Goal: Task Accomplishment & Management: Manage account settings

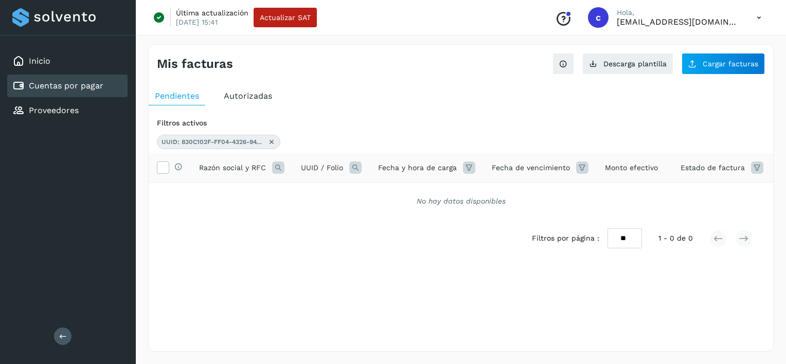
click at [67, 95] on div "Cuentas por pagar" at bounding box center [67, 86] width 120 height 23
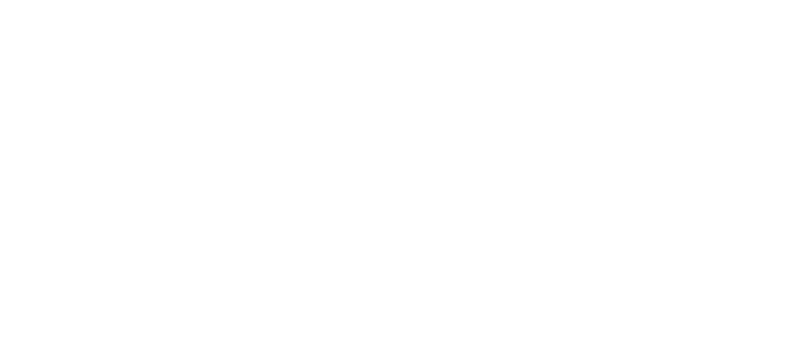
click at [356, 79] on div at bounding box center [393, 182] width 786 height 364
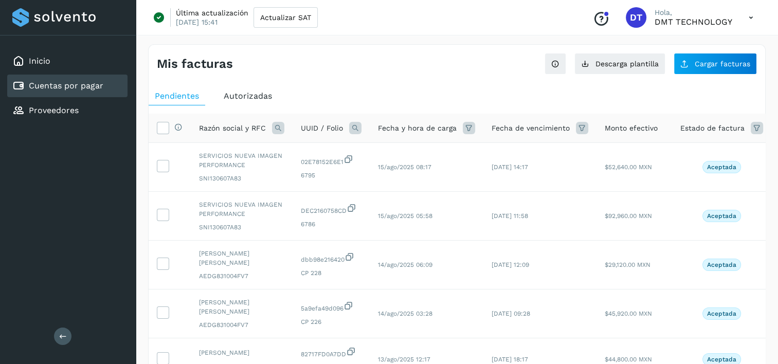
click at [82, 92] on div "Cuentas por pagar" at bounding box center [67, 86] width 120 height 23
click at [698, 73] on button "Cargar facturas" at bounding box center [715, 64] width 83 height 22
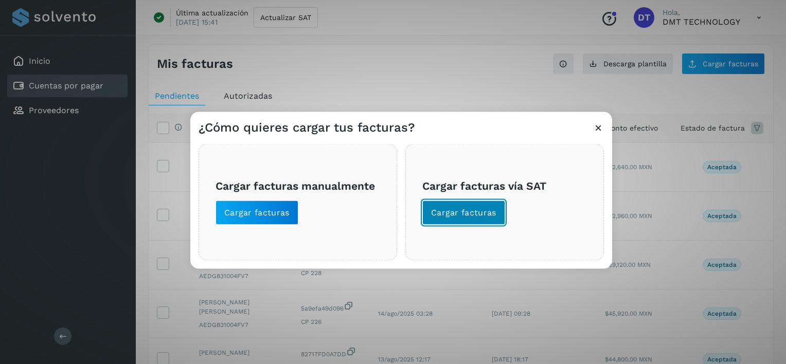
click at [463, 213] on span "Cargar facturas" at bounding box center [463, 212] width 65 height 11
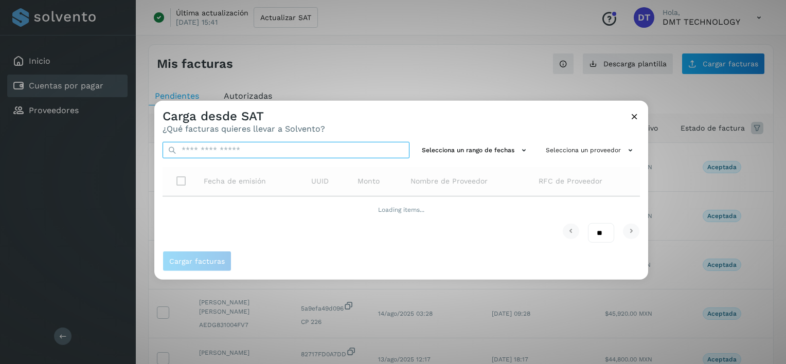
click at [350, 154] on input "text" at bounding box center [286, 150] width 247 height 16
paste input "**********"
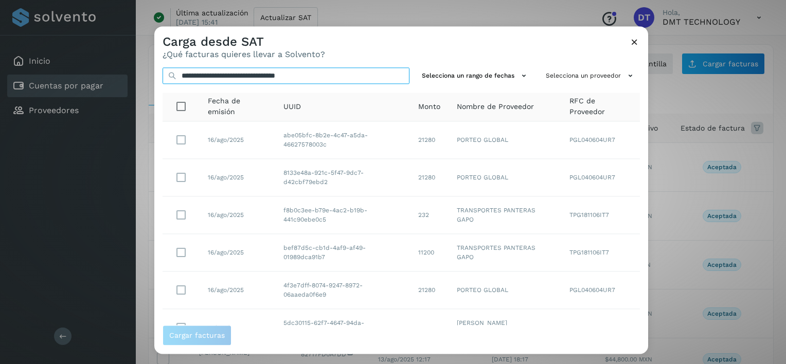
click at [361, 75] on input "**********" at bounding box center [286, 75] width 247 height 16
drag, startPoint x: 361, startPoint y: 75, endPoint x: -2, endPoint y: 75, distance: 363.1
click at [0, 75] on html "Inicio Cuentas por pagar Proveedores Salir Última actualización [DATE] 15:41 Ac…" at bounding box center [393, 345] width 786 height 690
paste input "text"
type input "**********"
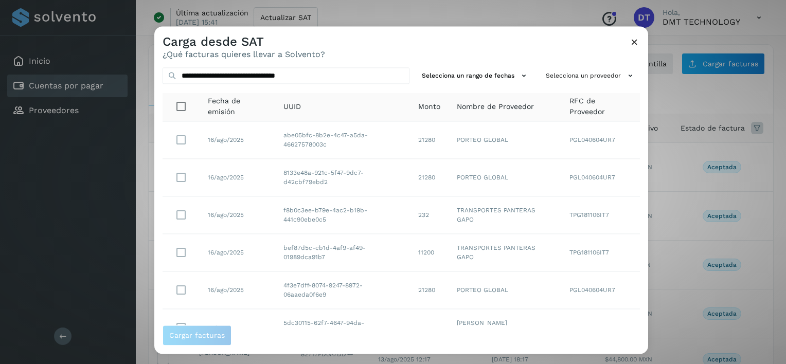
click at [641, 37] on div "Carga desde SAT ¿Qué facturas quieres llevar a Solvento?" at bounding box center [401, 42] width 494 height 33
click at [633, 42] on icon at bounding box center [634, 42] width 11 height 11
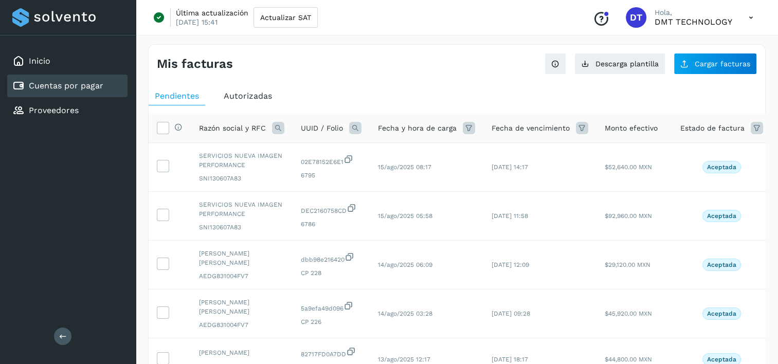
click at [278, 128] on icon at bounding box center [278, 128] width 12 height 12
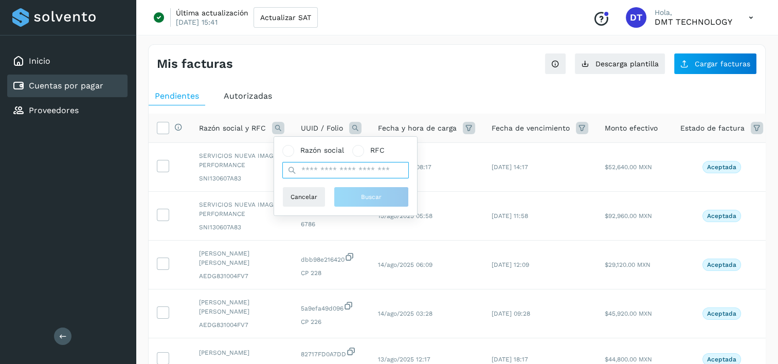
click at [372, 173] on input "text" at bounding box center [345, 170] width 127 height 16
type input "****"
click at [373, 192] on span "Buscar" at bounding box center [371, 196] width 21 height 9
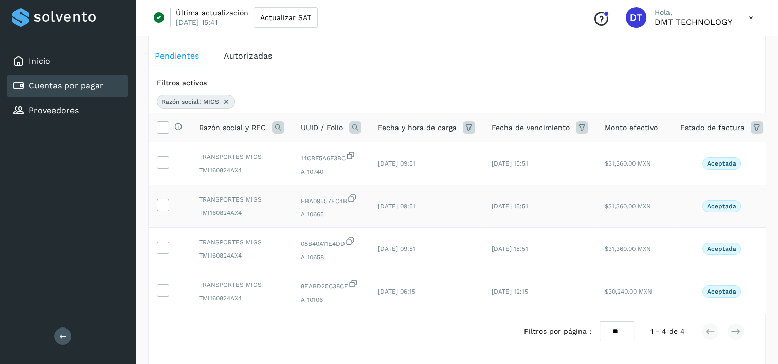
scroll to position [51, 0]
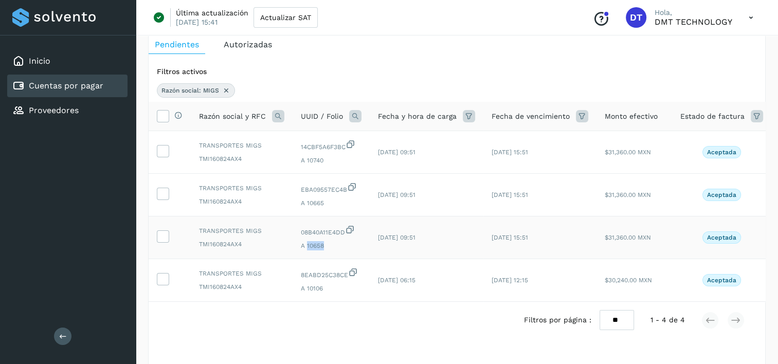
drag, startPoint x: 321, startPoint y: 245, endPoint x: 305, endPoint y: 246, distance: 16.0
click at [305, 246] on span "A 10658" at bounding box center [331, 245] width 61 height 9
drag, startPoint x: 311, startPoint y: 158, endPoint x: 321, endPoint y: 161, distance: 10.6
click at [321, 161] on span "A 10740" at bounding box center [331, 160] width 61 height 9
click at [308, 163] on span "A 10740" at bounding box center [331, 160] width 61 height 9
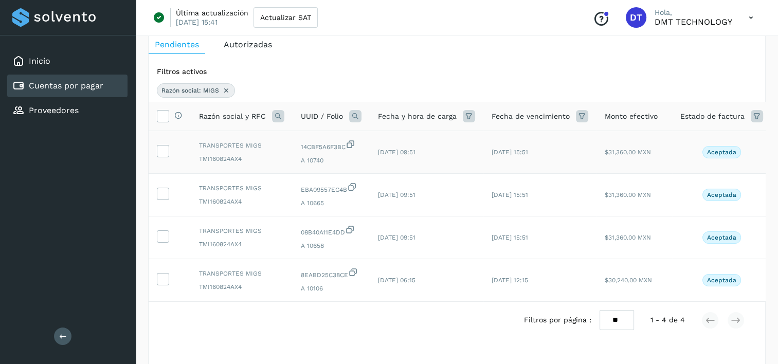
drag, startPoint x: 308, startPoint y: 163, endPoint x: 214, endPoint y: 168, distance: 93.3
click at [214, 168] on td "TRANSPORTES MIGS TMI160824AX4" at bounding box center [242, 152] width 102 height 43
click at [167, 154] on icon at bounding box center [162, 150] width 11 height 11
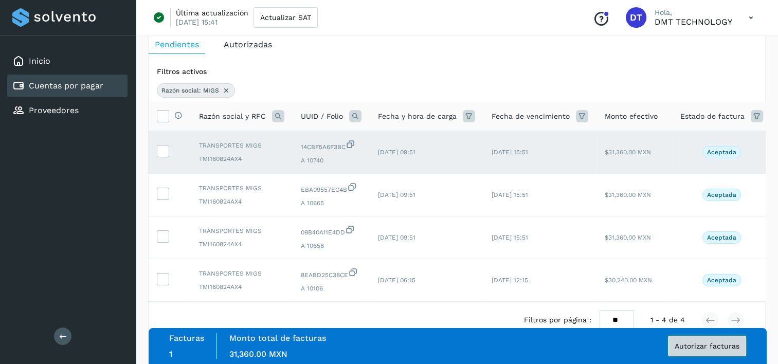
click at [703, 350] on button "Autorizar facturas" at bounding box center [707, 346] width 78 height 21
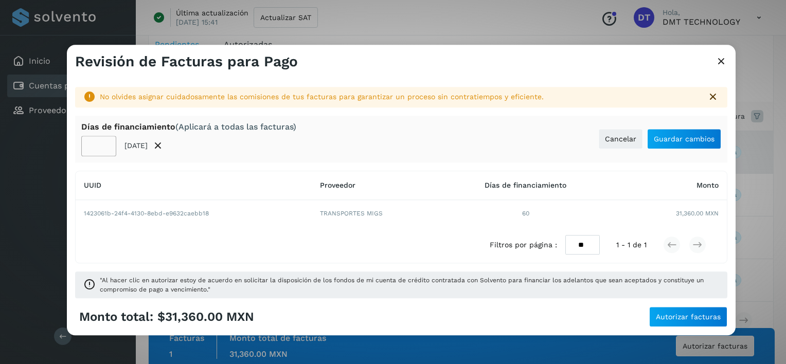
click at [98, 144] on input "**" at bounding box center [98, 146] width 35 height 21
type input "**"
click at [697, 140] on span "Guardar cambios" at bounding box center [684, 138] width 61 height 7
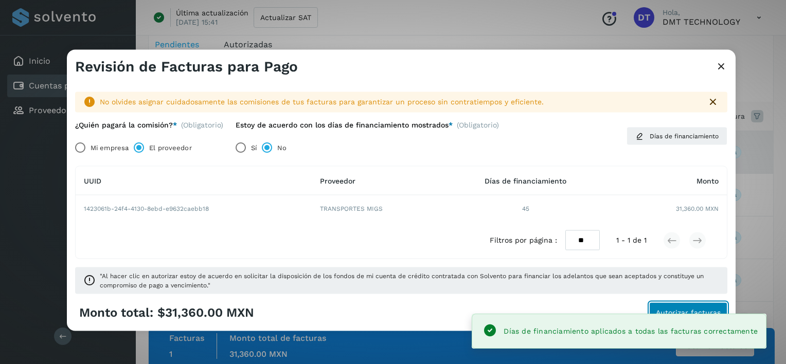
click at [704, 309] on span "Autorizar facturas" at bounding box center [688, 312] width 65 height 7
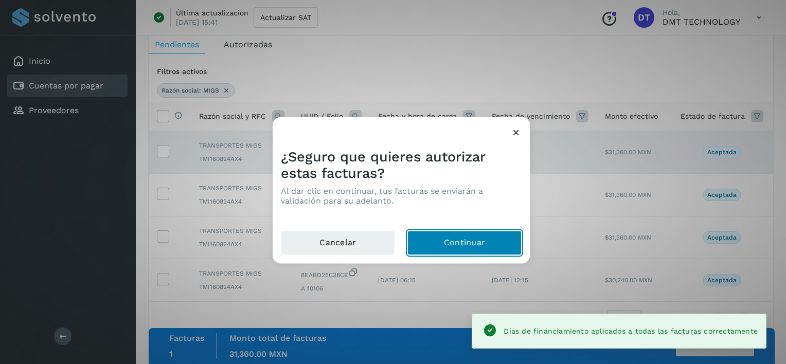
click at [458, 241] on button "Continuar" at bounding box center [464, 243] width 114 height 25
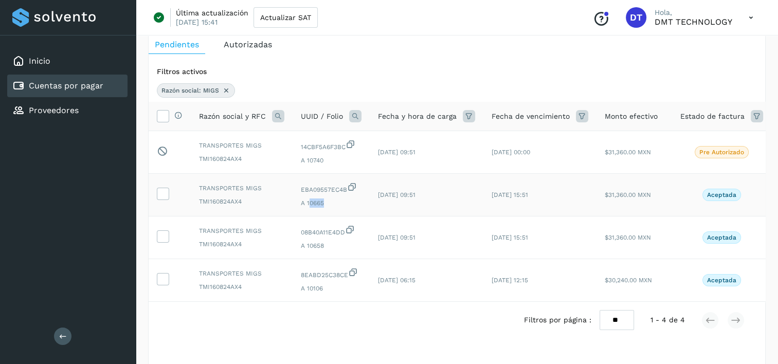
drag, startPoint x: 308, startPoint y: 204, endPoint x: 328, endPoint y: 208, distance: 20.0
click at [328, 208] on td "EBA09557EC4B A 10665" at bounding box center [331, 195] width 77 height 43
click at [165, 197] on icon at bounding box center [162, 193] width 11 height 11
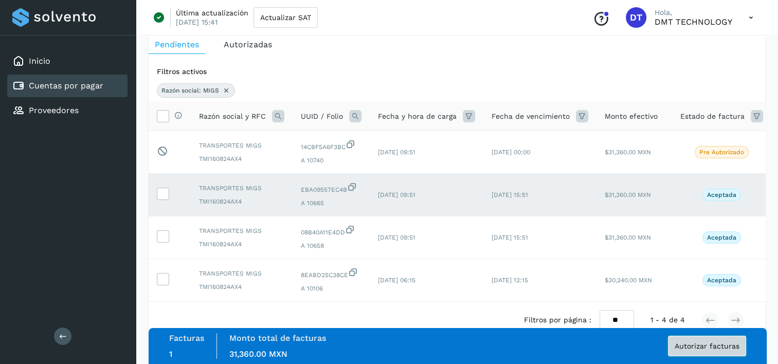
click at [727, 344] on span "Autorizar facturas" at bounding box center [707, 346] width 65 height 7
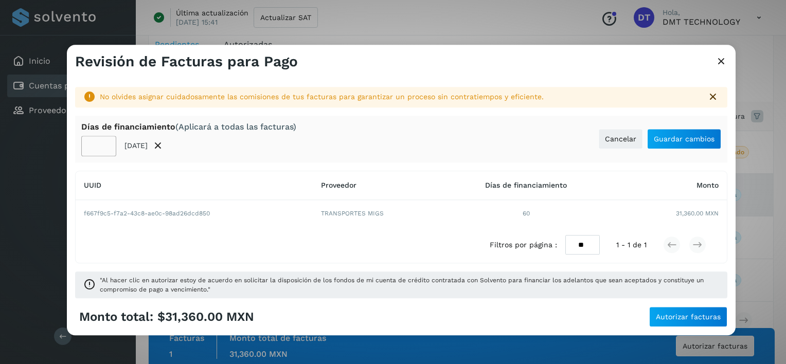
click at [98, 143] on input "**" at bounding box center [98, 146] width 35 height 21
type input "**"
click at [665, 141] on span "Guardar cambios" at bounding box center [684, 138] width 61 height 7
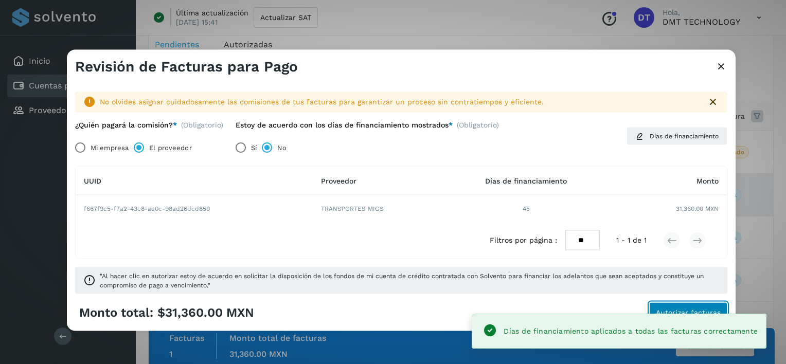
click at [680, 304] on button "Autorizar facturas" at bounding box center [688, 312] width 78 height 21
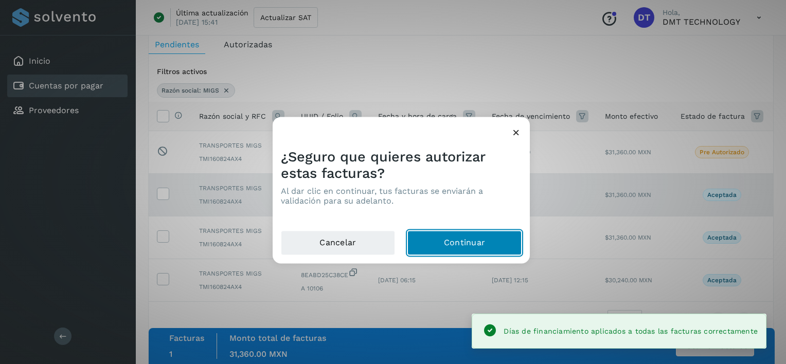
click at [491, 249] on button "Continuar" at bounding box center [464, 243] width 114 height 25
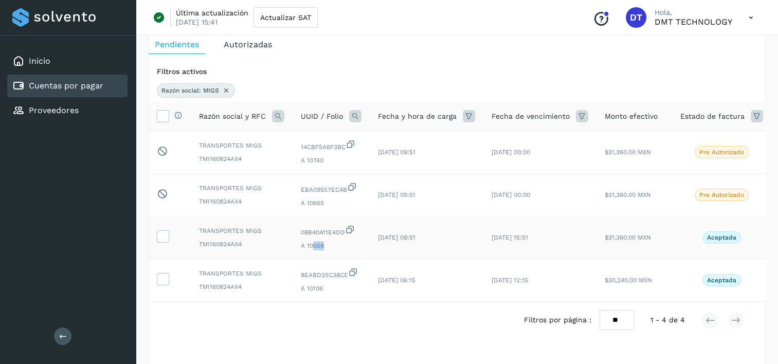
drag, startPoint x: 313, startPoint y: 248, endPoint x: 325, endPoint y: 249, distance: 12.4
click at [325, 249] on span "A 10658" at bounding box center [331, 245] width 61 height 9
click at [162, 241] on icon at bounding box center [162, 235] width 11 height 11
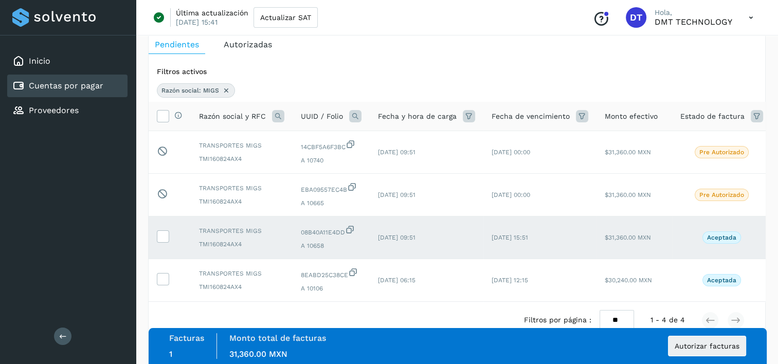
click at [695, 335] on div "Facturas 1 Monto total de facturas Monto total 31,360.00 MXN Autorizar facturas" at bounding box center [457, 346] width 577 height 26
click at [711, 351] on button "Autorizar facturas" at bounding box center [707, 346] width 78 height 21
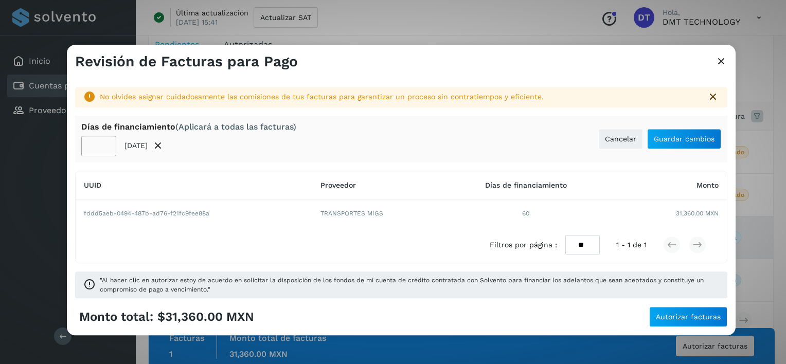
click at [100, 151] on input "**" at bounding box center [98, 146] width 35 height 21
type input "**"
click at [704, 142] on span "Guardar cambios" at bounding box center [684, 138] width 61 height 7
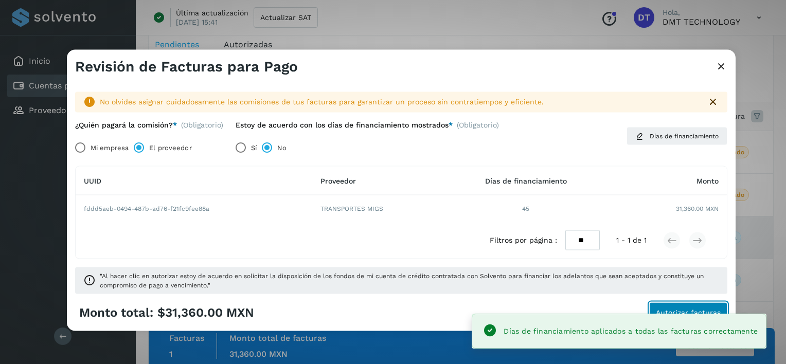
click at [683, 304] on button "Autorizar facturas" at bounding box center [688, 312] width 78 height 21
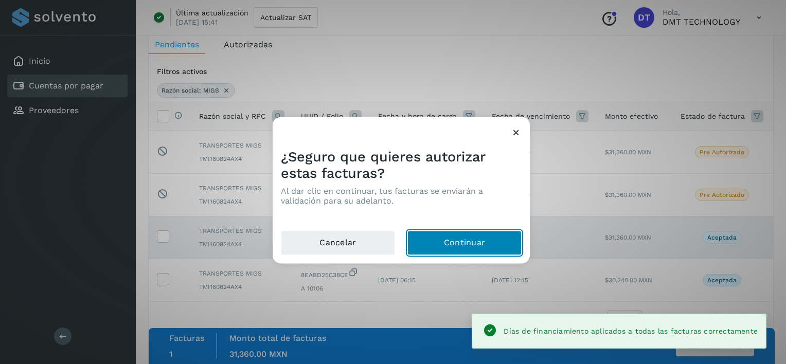
click at [506, 242] on button "Continuar" at bounding box center [464, 243] width 114 height 25
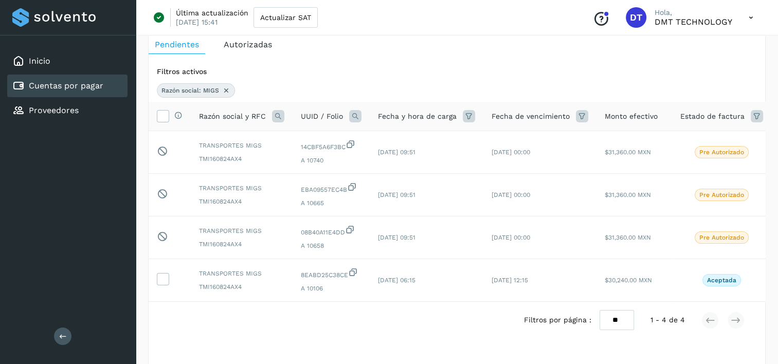
click at [72, 90] on div "Cuentas por pagar" at bounding box center [57, 86] width 91 height 12
click at [59, 86] on link "Cuentas por pagar" at bounding box center [66, 86] width 75 height 10
click at [227, 89] on icon at bounding box center [226, 90] width 8 height 8
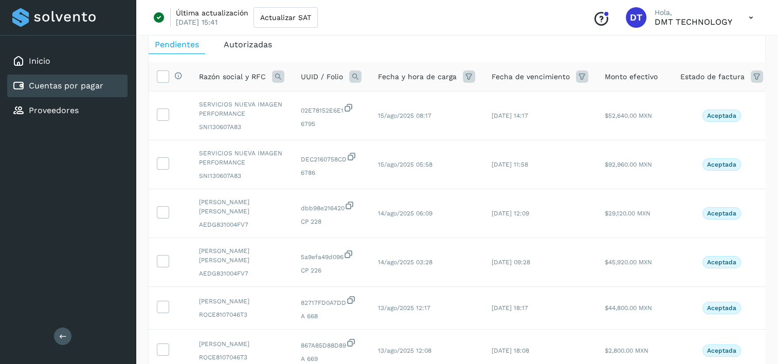
click at [86, 86] on link "Cuentas por pagar" at bounding box center [66, 86] width 75 height 10
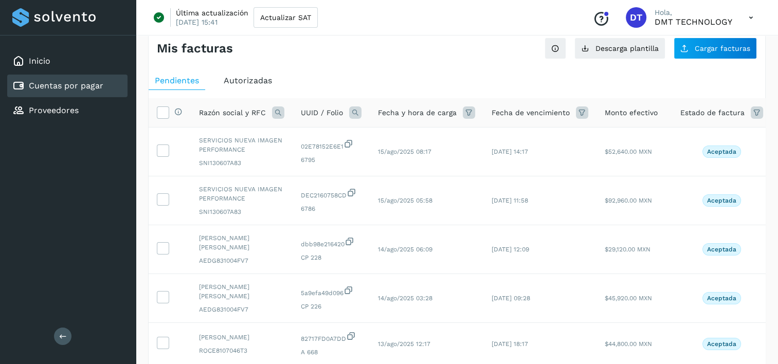
scroll to position [0, 0]
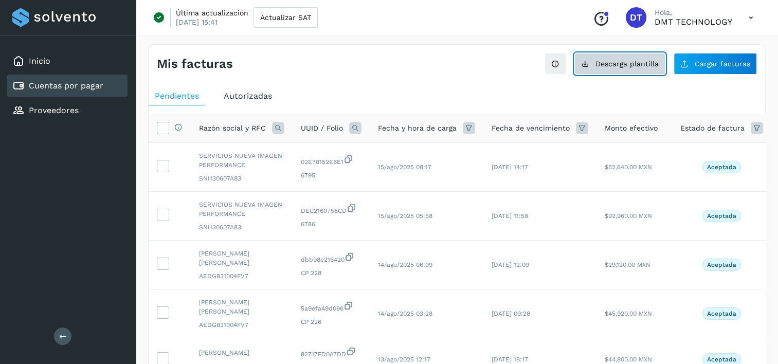
click at [627, 59] on button "Descarga plantilla" at bounding box center [620, 64] width 91 height 22
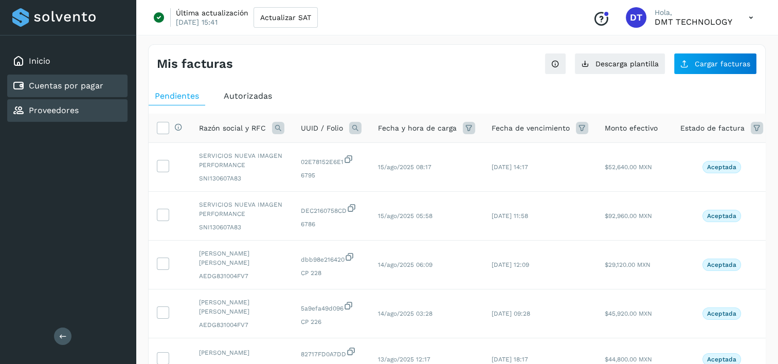
click at [61, 120] on div "Proveedores" at bounding box center [67, 110] width 120 height 23
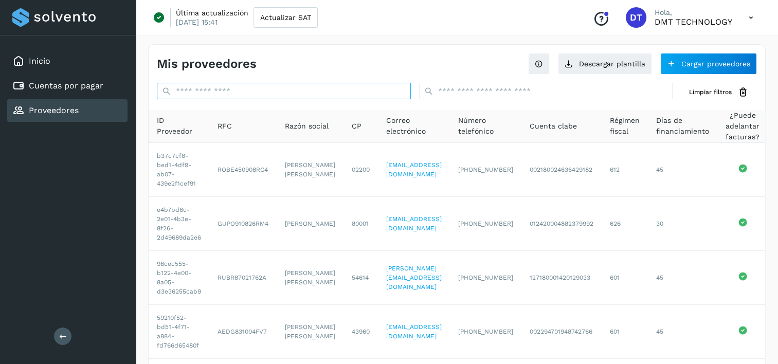
click at [329, 95] on input "text" at bounding box center [284, 91] width 254 height 16
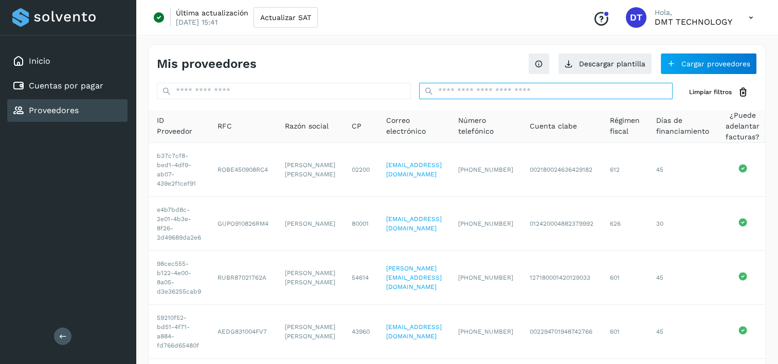
click at [551, 98] on input "text" at bounding box center [546, 91] width 254 height 16
click at [566, 96] on input "*" at bounding box center [546, 91] width 254 height 16
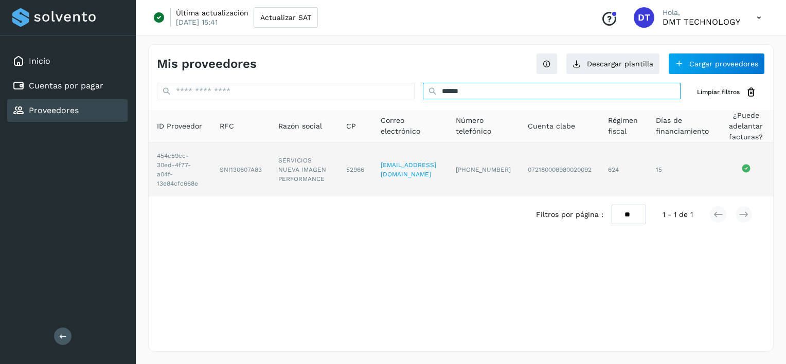
type input "*****"
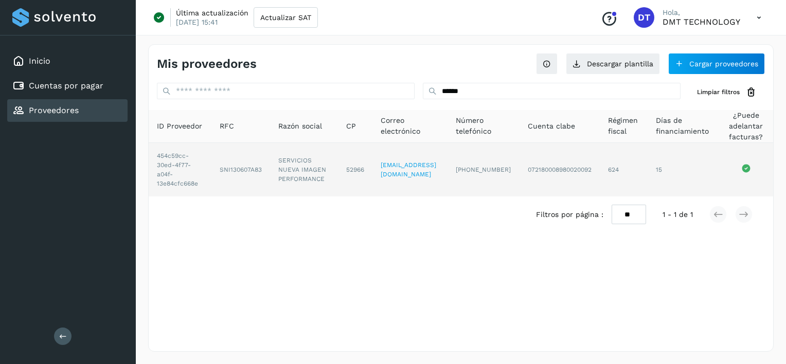
click at [338, 153] on td "SERVICIOS NUEVA IMAGEN PERFORMANCE" at bounding box center [355, 169] width 34 height 53
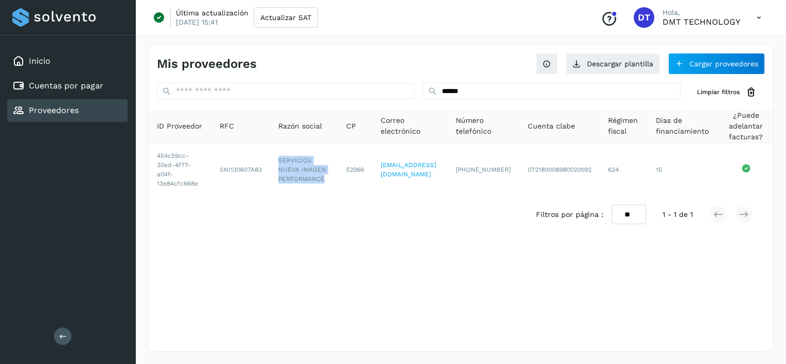
drag, startPoint x: 281, startPoint y: 158, endPoint x: 361, endPoint y: 211, distance: 95.3
click at [338, 177] on td "SERVICIOS NUEVA IMAGEN PERFORMANCE" at bounding box center [355, 169] width 34 height 53
copy td "SERVICIOS NUEVA IMAGEN PERFORMANCE"
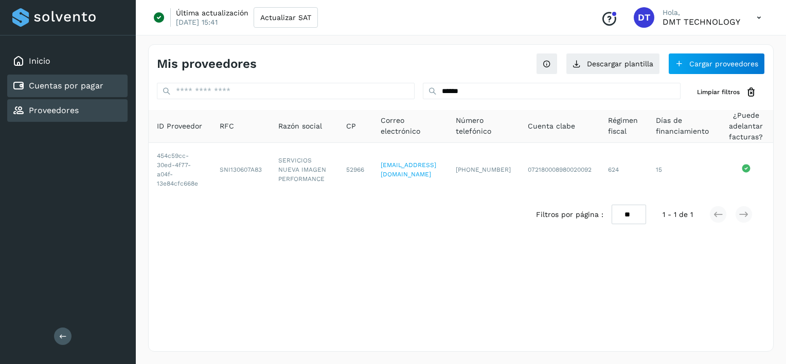
drag, startPoint x: 113, startPoint y: 87, endPoint x: 142, endPoint y: 85, distance: 28.9
click at [113, 87] on div "Cuentas por pagar" at bounding box center [67, 86] width 120 height 23
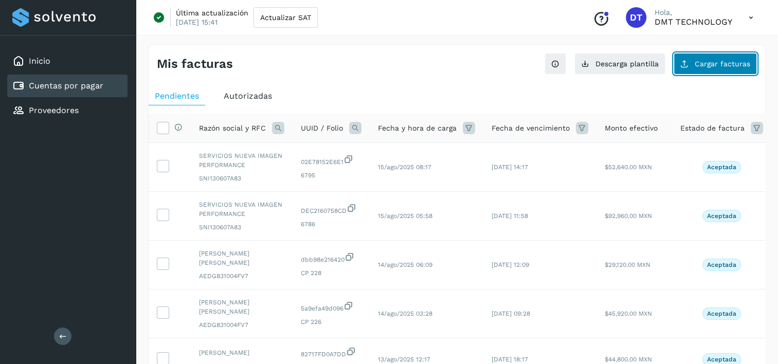
click at [712, 73] on button "Cargar facturas" at bounding box center [715, 64] width 83 height 22
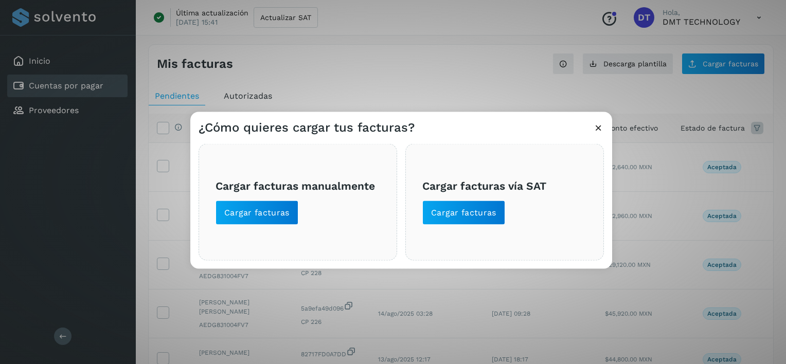
click at [289, 199] on span "Cargar facturas manualmente Cargar facturas" at bounding box center [298, 202] width 165 height 46
click at [268, 211] on span "Cargar facturas" at bounding box center [256, 212] width 65 height 11
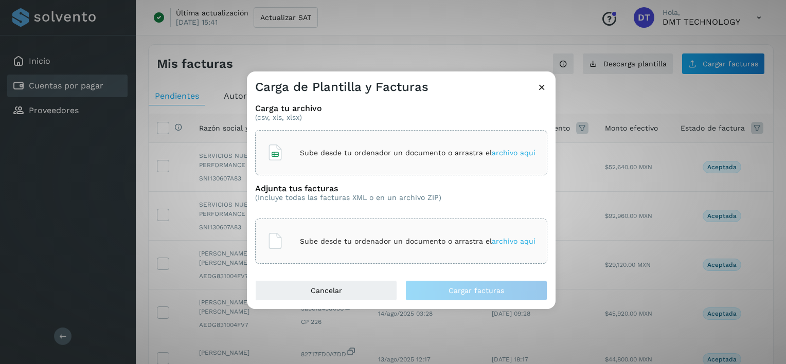
click at [334, 154] on p "Sube desde tu ordenador un documento o arrastra el archivo aquí" at bounding box center [418, 153] width 236 height 9
click at [349, 224] on div "Sube desde tu ordenador un documento o arrastra el archivo aquí" at bounding box center [401, 241] width 292 height 45
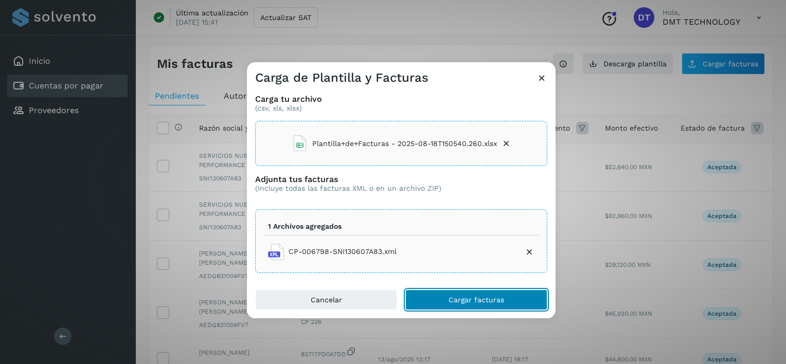
click at [464, 298] on span "Cargar facturas" at bounding box center [477, 299] width 56 height 7
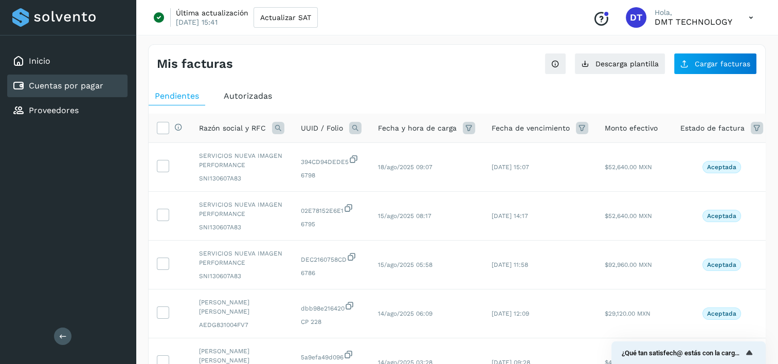
drag, startPoint x: 106, startPoint y: 85, endPoint x: 177, endPoint y: 101, distance: 72.6
click at [105, 85] on div "Cuentas por pagar" at bounding box center [67, 86] width 120 height 23
click at [358, 132] on icon at bounding box center [355, 128] width 12 height 12
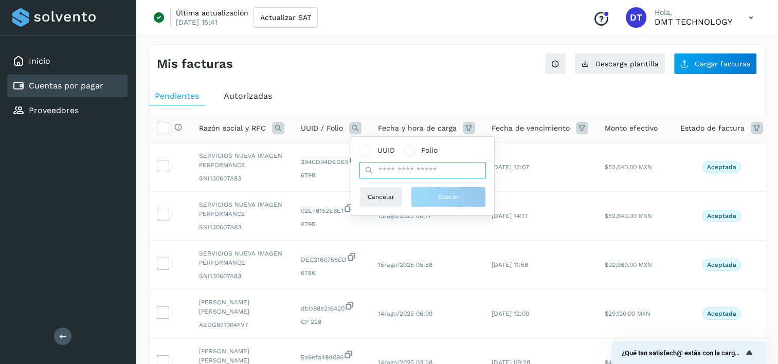
click at [393, 171] on input "text" at bounding box center [423, 170] width 127 height 16
paste input "**********"
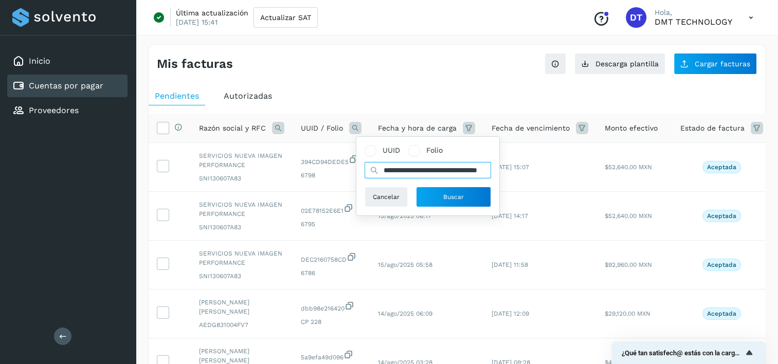
scroll to position [0, 37]
type input "**********"
click at [457, 199] on span "Buscar" at bounding box center [453, 196] width 21 height 9
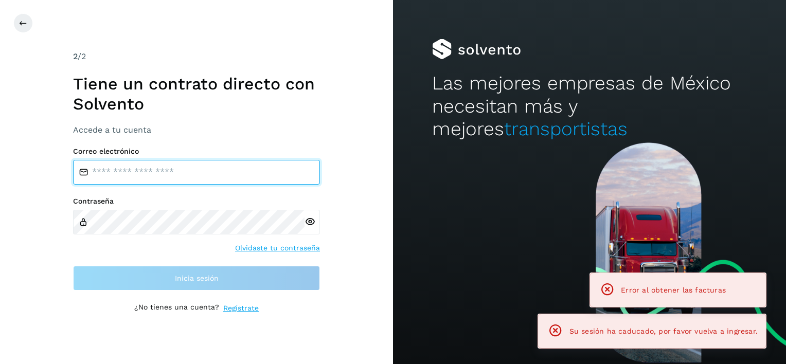
type input "**********"
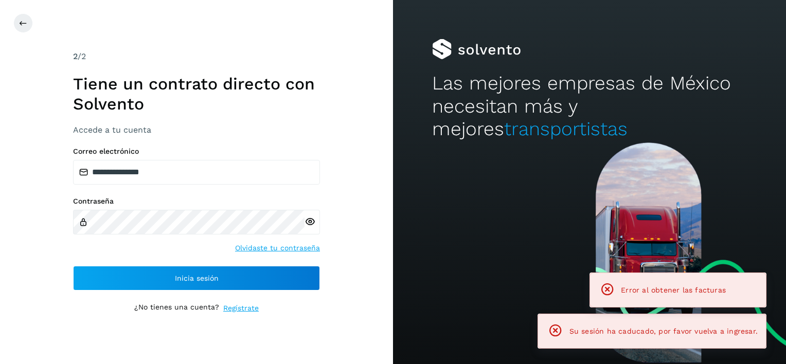
drag, startPoint x: 143, startPoint y: 259, endPoint x: 152, endPoint y: 285, distance: 27.8
click at [144, 260] on div "**********" at bounding box center [196, 218] width 247 height 143
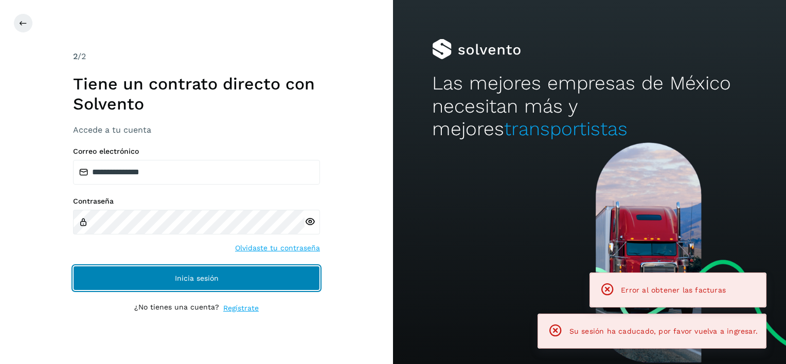
click at [153, 286] on button "Inicia sesión" at bounding box center [196, 278] width 247 height 25
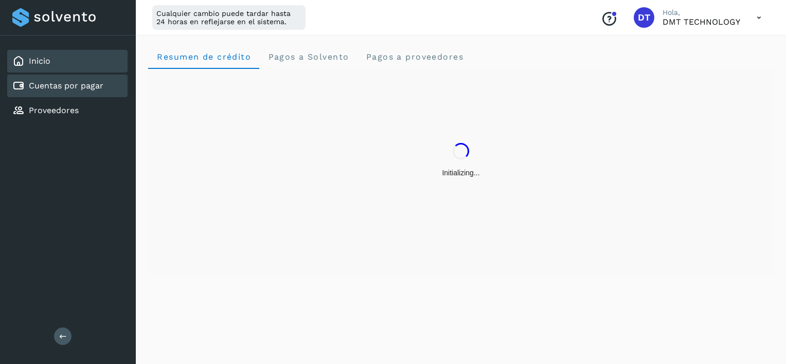
click at [74, 83] on link "Cuentas por pagar" at bounding box center [66, 86] width 75 height 10
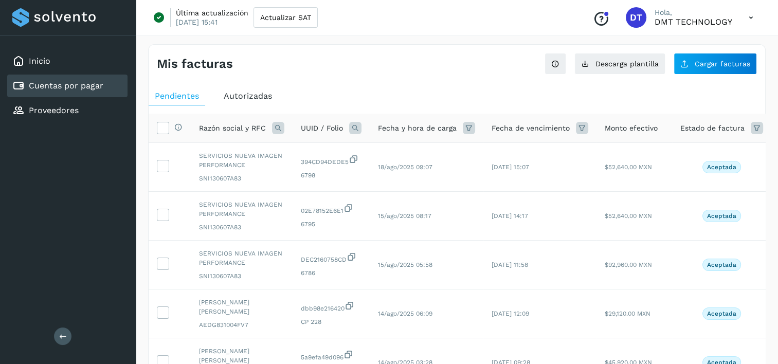
click at [352, 125] on icon at bounding box center [355, 128] width 12 height 12
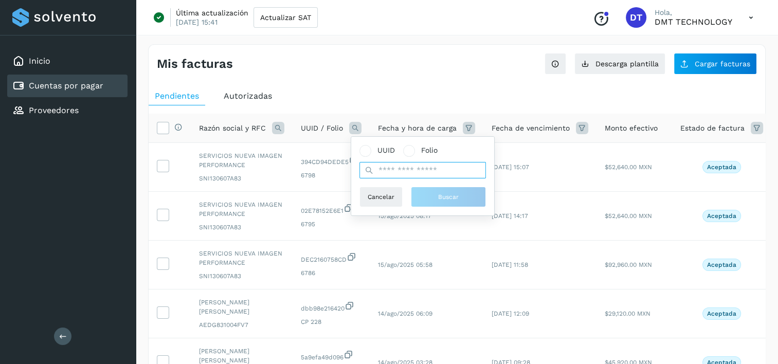
click at [395, 173] on input "text" at bounding box center [423, 170] width 127 height 16
paste input "**********"
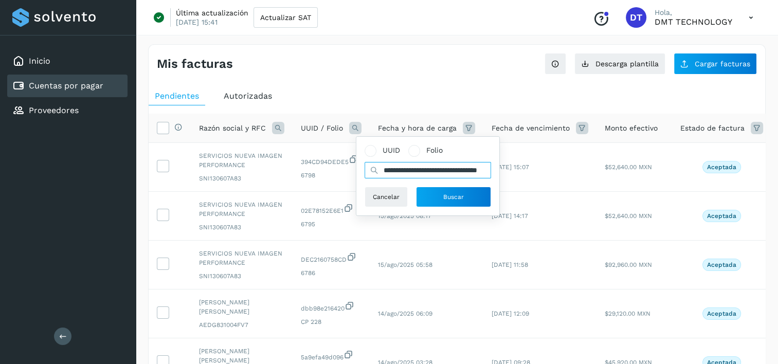
scroll to position [0, 37]
type input "**********"
click at [471, 206] on button "Buscar" at bounding box center [453, 197] width 75 height 21
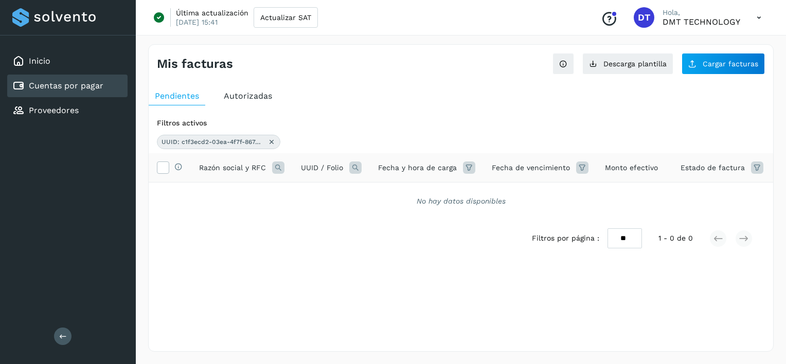
click at [267, 142] on icon at bounding box center [271, 142] width 8 height 8
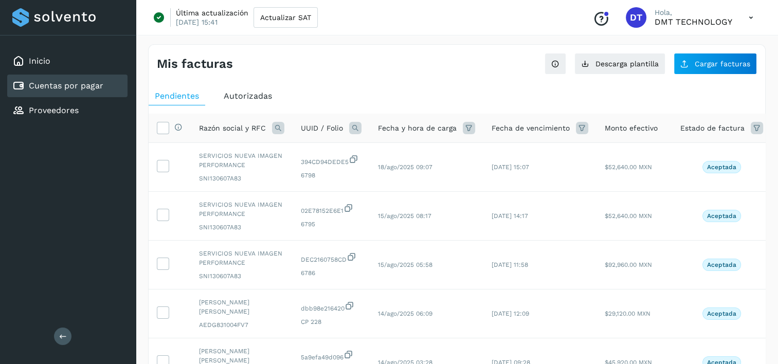
click at [353, 132] on icon at bounding box center [355, 128] width 12 height 12
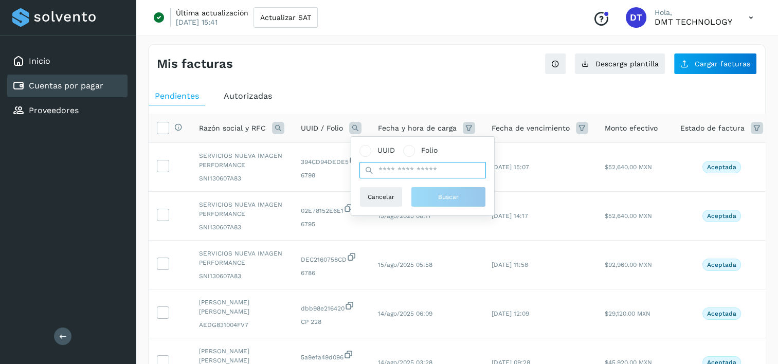
click at [415, 172] on input "text" at bounding box center [423, 170] width 127 height 16
paste input "**********"
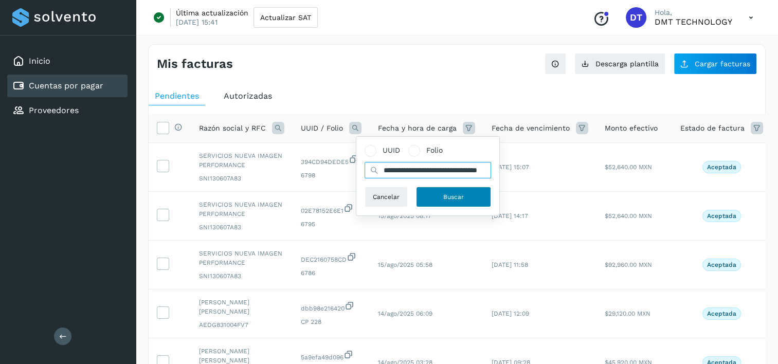
type input "**********"
click at [449, 195] on span "Buscar" at bounding box center [453, 196] width 21 height 9
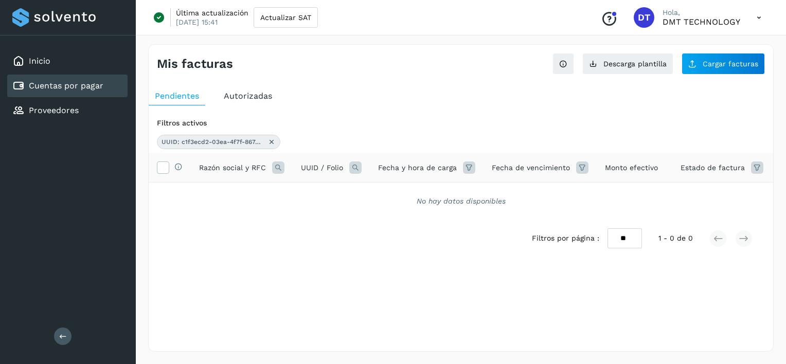
click at [274, 142] on icon at bounding box center [271, 142] width 8 height 8
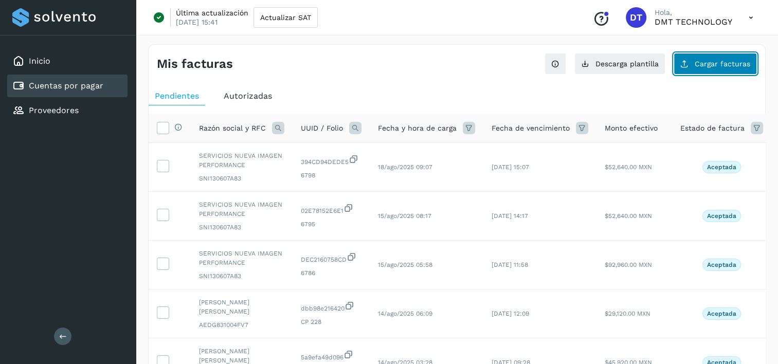
click at [704, 66] on span "Cargar facturas" at bounding box center [723, 63] width 56 height 7
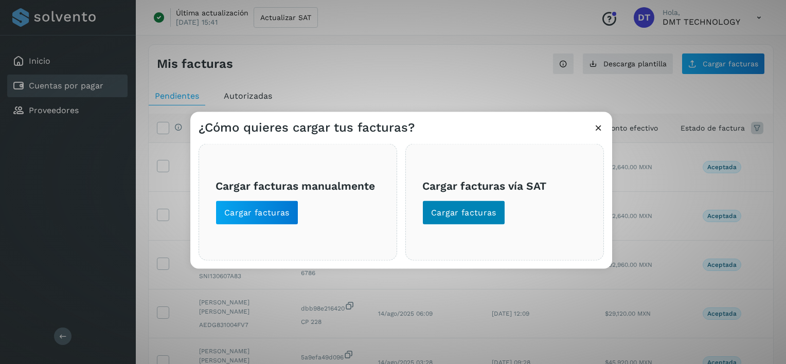
click at [423, 212] on div "Cargar facturas vía SAT Cargar facturas" at bounding box center [504, 202] width 199 height 117
click at [444, 212] on span "Cargar facturas" at bounding box center [463, 212] width 65 height 11
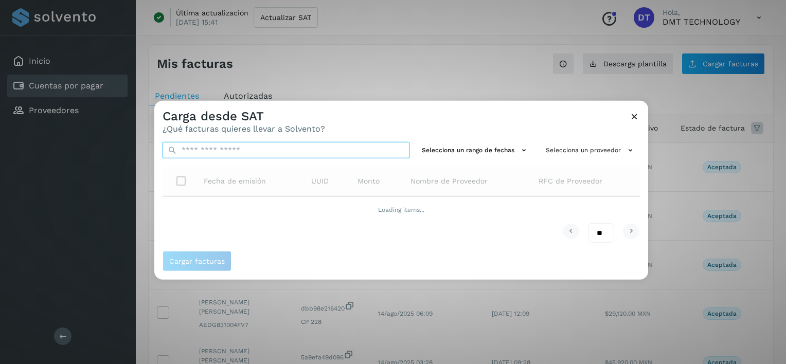
click at [291, 149] on input "text" at bounding box center [286, 150] width 247 height 16
paste input "**********"
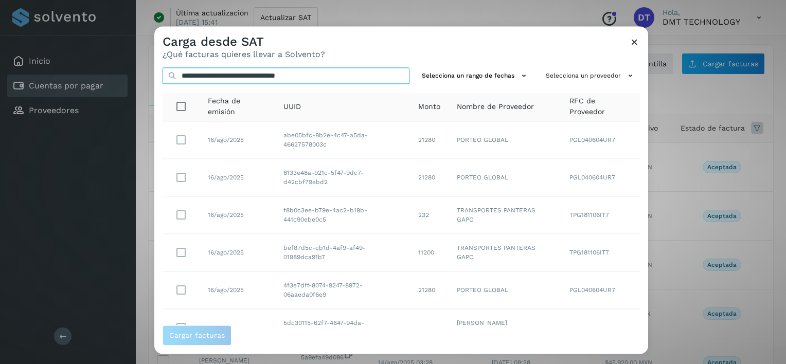
type input "**********"
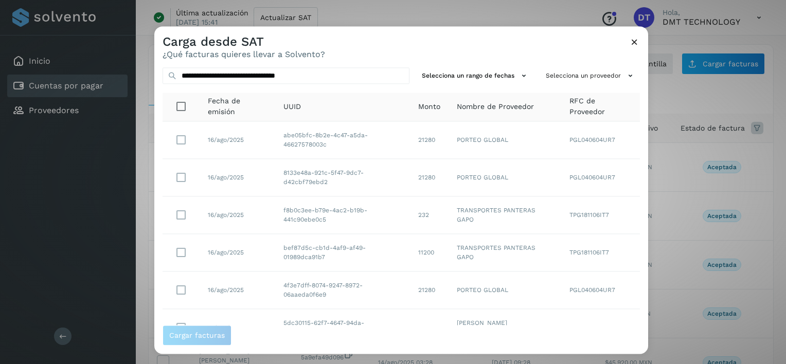
click at [638, 41] on icon at bounding box center [634, 42] width 11 height 11
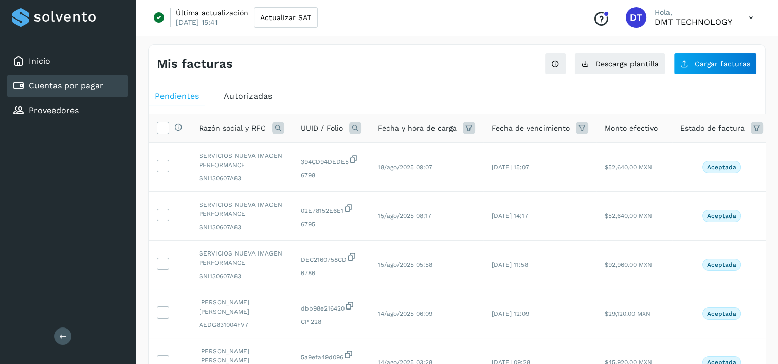
click at [276, 128] on icon at bounding box center [278, 128] width 12 height 12
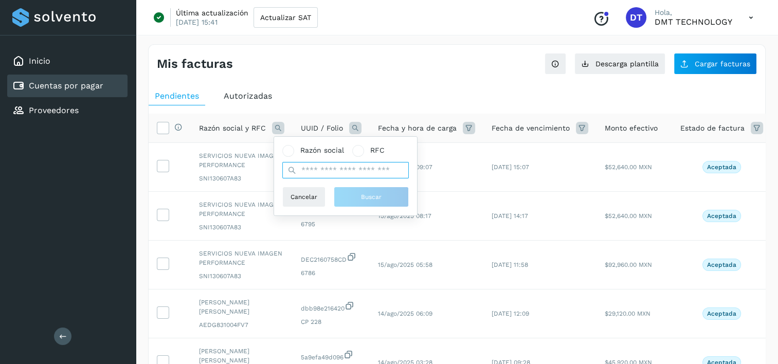
click at [359, 169] on input "text" at bounding box center [345, 170] width 127 height 16
type input "**********"
click at [365, 200] on span "Buscar" at bounding box center [371, 196] width 21 height 9
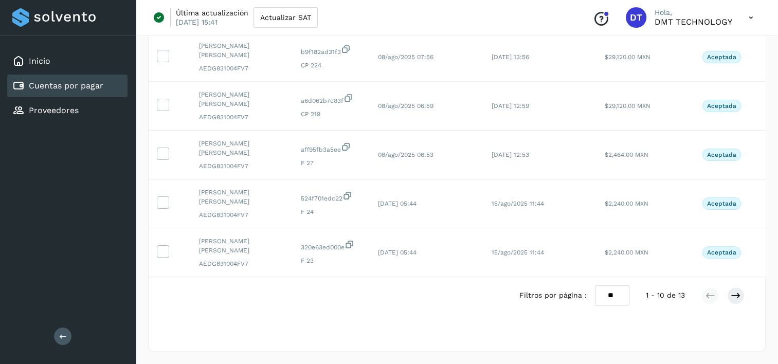
scroll to position [400, 0]
click at [733, 296] on icon at bounding box center [736, 296] width 10 height 10
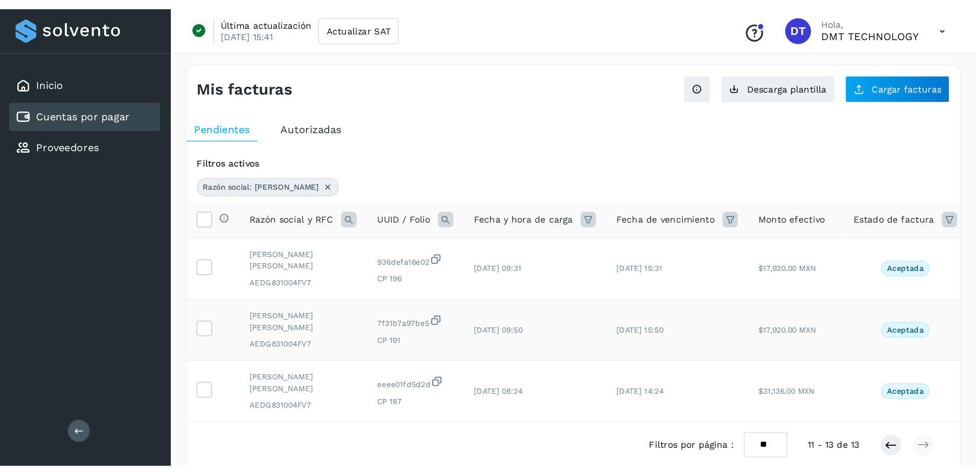
scroll to position [0, 0]
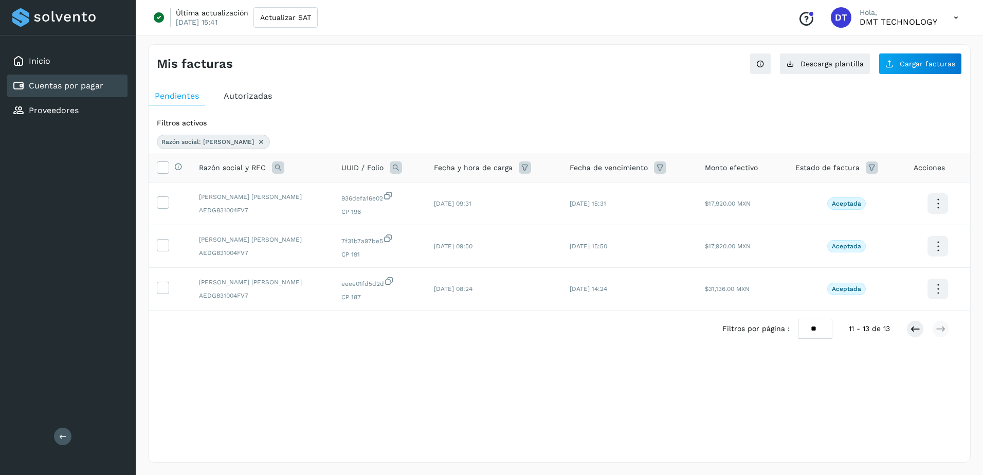
click at [76, 86] on link "Cuentas por pagar" at bounding box center [66, 86] width 75 height 10
click at [74, 90] on link "Cuentas por pagar" at bounding box center [66, 86] width 75 height 10
click at [785, 59] on button "Descarga plantilla" at bounding box center [825, 64] width 91 height 22
click at [78, 89] on link "Cuentas por pagar" at bounding box center [66, 86] width 75 height 10
click at [785, 60] on span "Cargar facturas" at bounding box center [928, 63] width 56 height 7
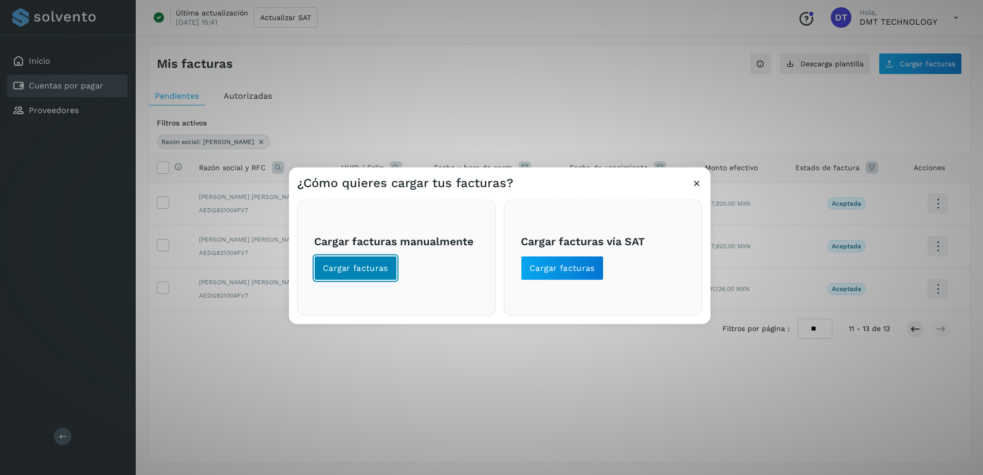
click at [333, 266] on span "Cargar facturas" at bounding box center [355, 268] width 65 height 11
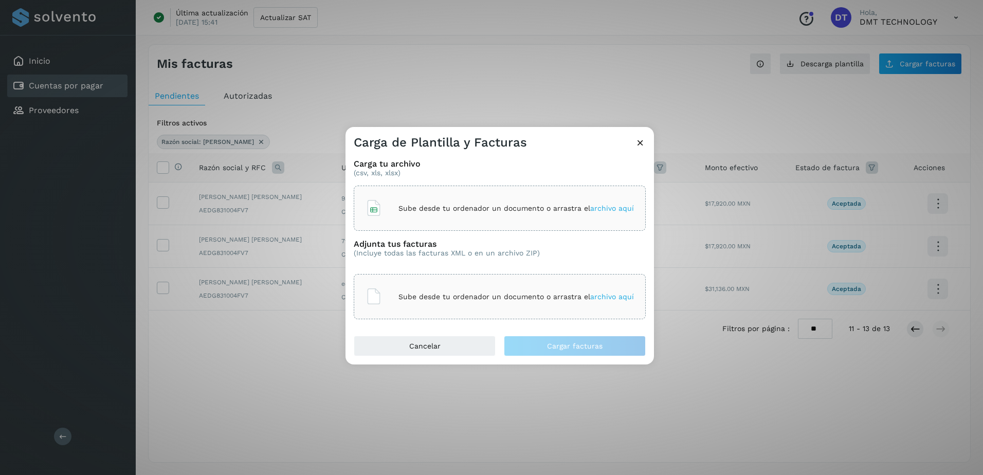
click at [535, 206] on p "Sube desde tu ordenador un documento o arrastra el archivo aquí" at bounding box center [517, 208] width 236 height 9
click at [458, 287] on div "Sube desde tu ordenador un documento o arrastra el archivo aquí" at bounding box center [500, 297] width 268 height 28
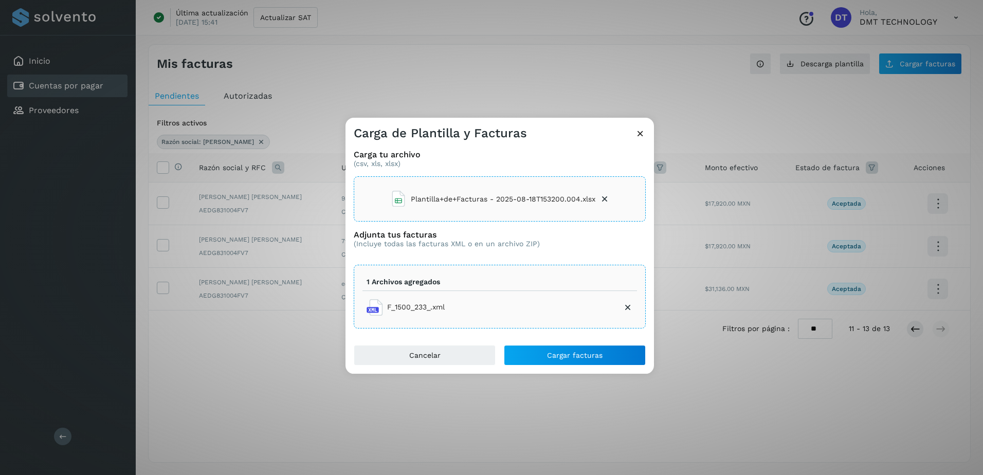
click at [526, 289] on li "1 Archivos agregados" at bounding box center [500, 282] width 275 height 17
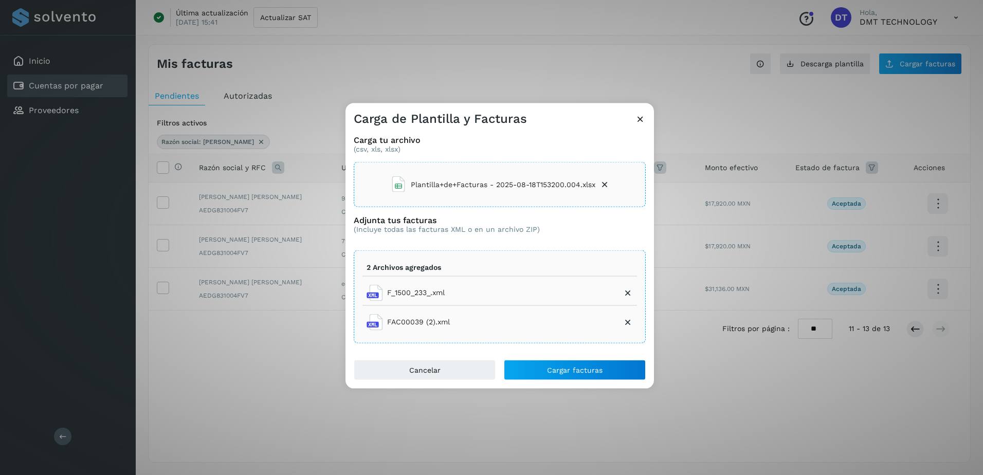
click at [631, 297] on icon at bounding box center [628, 293] width 10 height 10
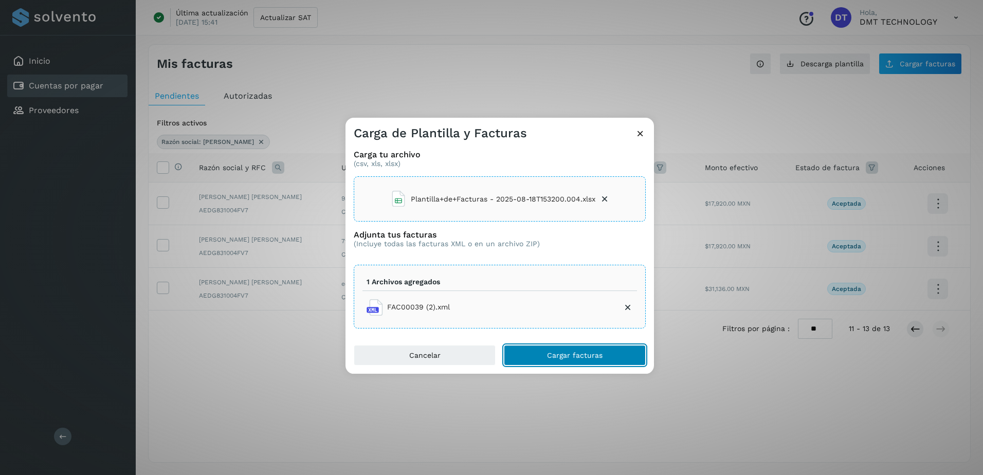
click at [586, 354] on span "Cargar facturas" at bounding box center [575, 355] width 56 height 7
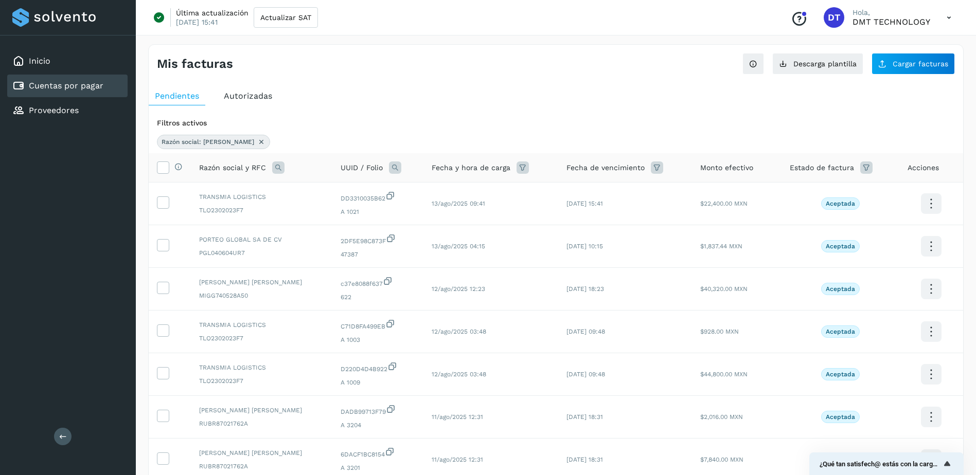
click at [263, 143] on icon at bounding box center [261, 142] width 8 height 8
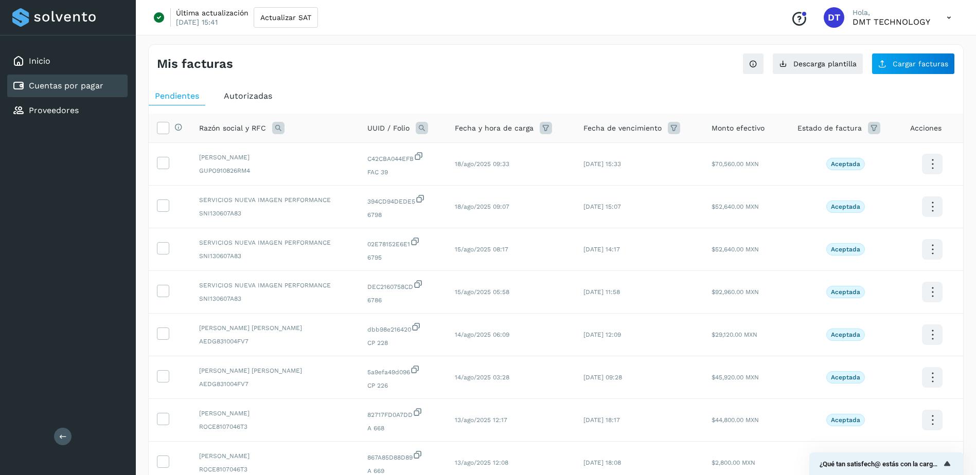
click at [419, 125] on icon at bounding box center [422, 128] width 12 height 12
click at [517, 176] on input "text" at bounding box center [488, 171] width 127 height 16
paste input "**********"
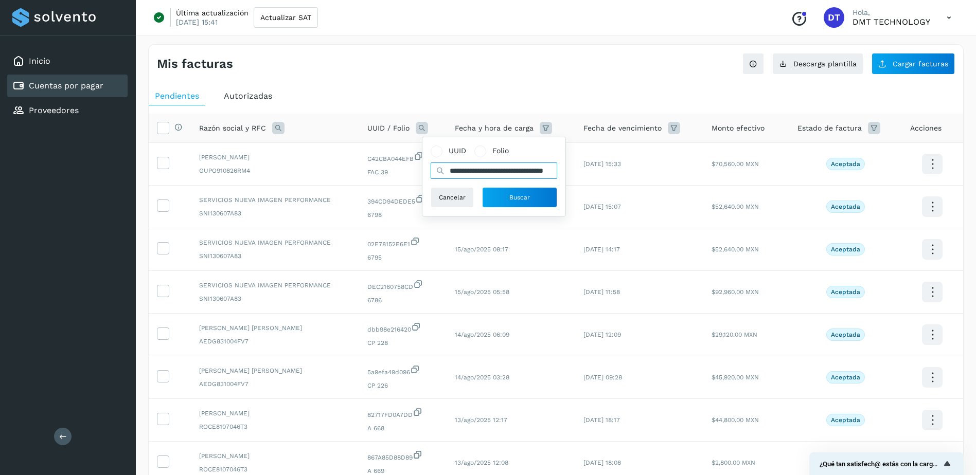
scroll to position [0, 48]
type input "**********"
click at [515, 200] on span "Buscar" at bounding box center [519, 197] width 21 height 9
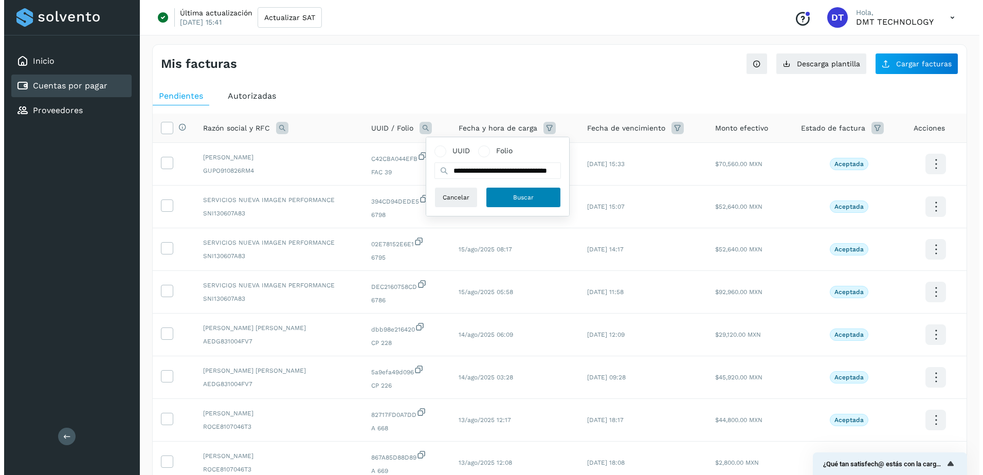
scroll to position [0, 0]
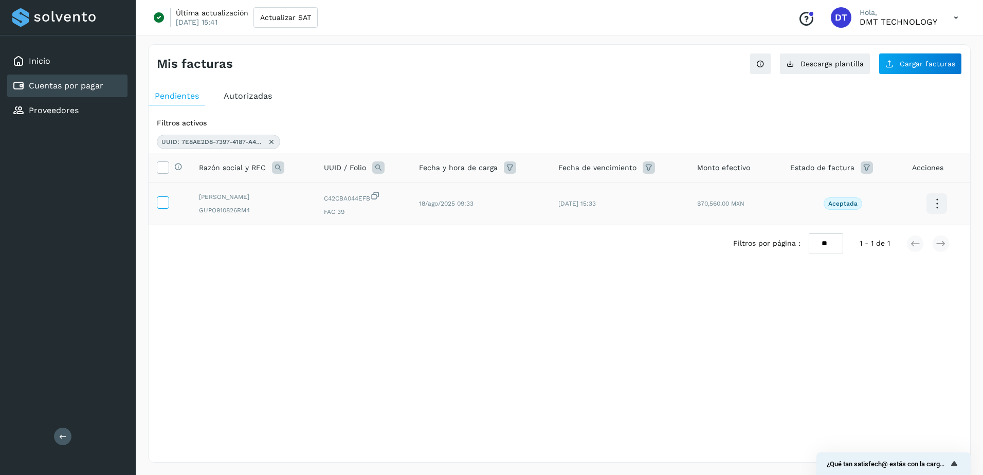
click at [165, 204] on icon at bounding box center [162, 201] width 11 height 11
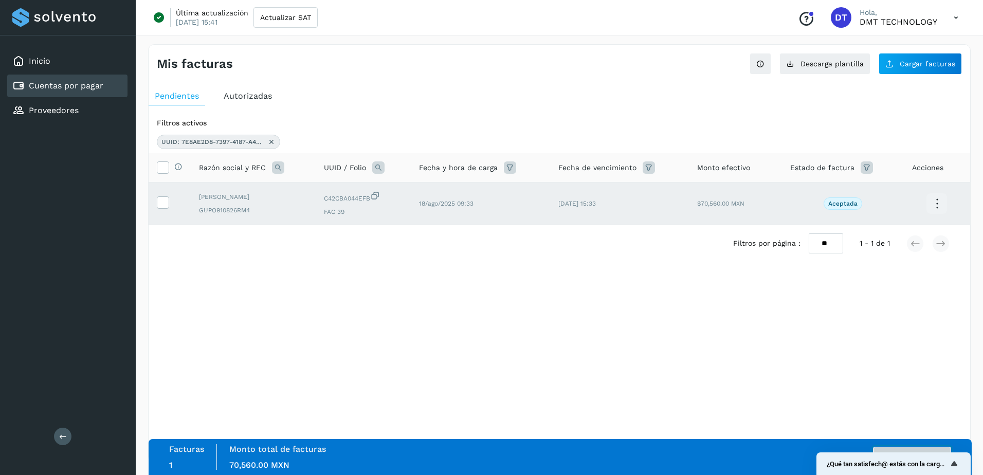
click at [785, 364] on button "Autorizar facturas" at bounding box center [912, 457] width 78 height 21
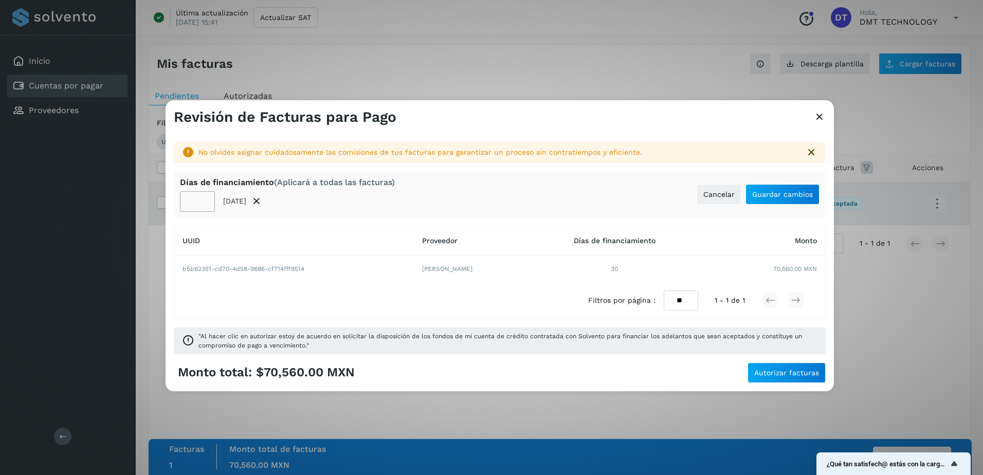
click at [200, 207] on input "**" at bounding box center [197, 201] width 35 height 21
type input "**"
click at [785, 203] on button "Guardar cambios" at bounding box center [783, 194] width 74 height 21
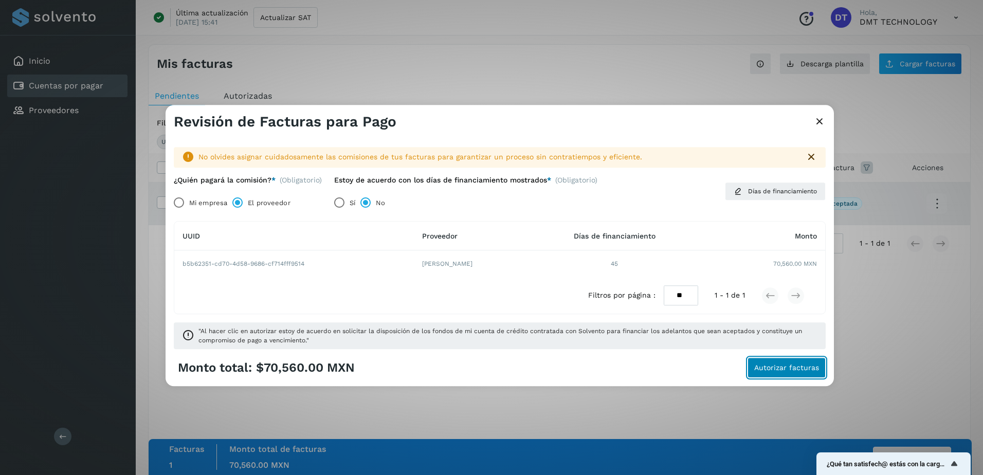
click at [783, 364] on span "Autorizar facturas" at bounding box center [787, 368] width 65 height 7
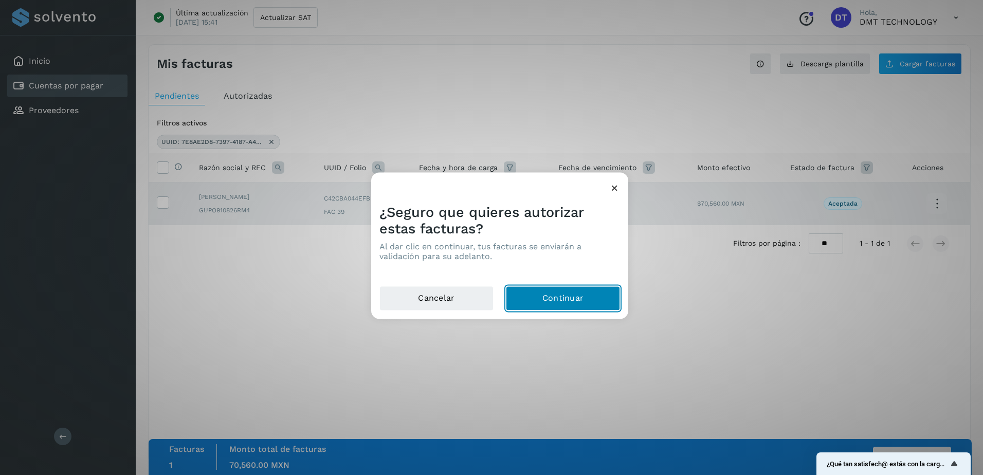
click at [534, 297] on button "Continuar" at bounding box center [563, 298] width 114 height 25
